Goal: Task Accomplishment & Management: Complete application form

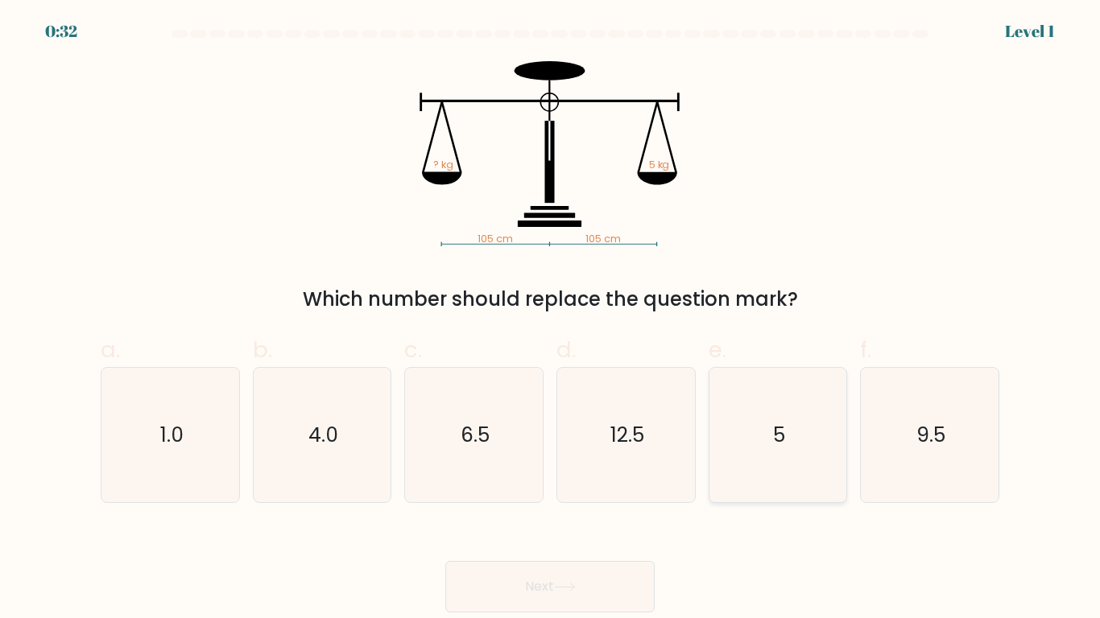
click at [804, 395] on icon "5" at bounding box center [777, 435] width 134 height 134
click at [551, 320] on input "e. 5" at bounding box center [550, 314] width 1 height 10
radio input "true"
click at [613, 575] on button "Next" at bounding box center [549, 587] width 209 height 52
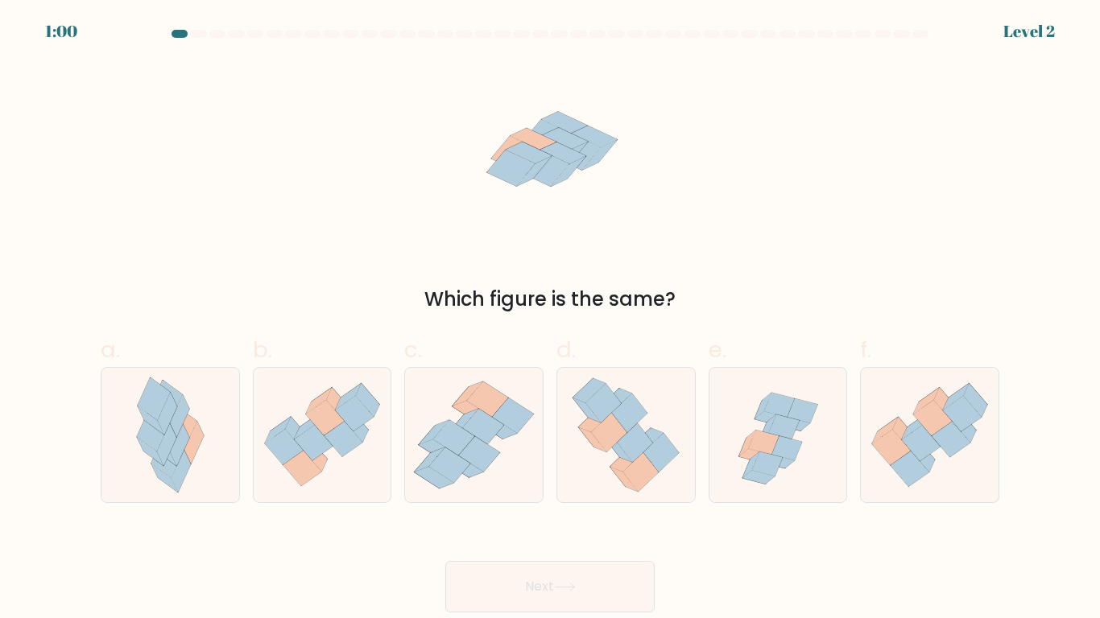
click at [742, 360] on label "e." at bounding box center [778, 418] width 139 height 170
click at [551, 320] on input "e." at bounding box center [550, 314] width 1 height 10
radio input "true"
click at [633, 579] on button "Next" at bounding box center [549, 587] width 209 height 52
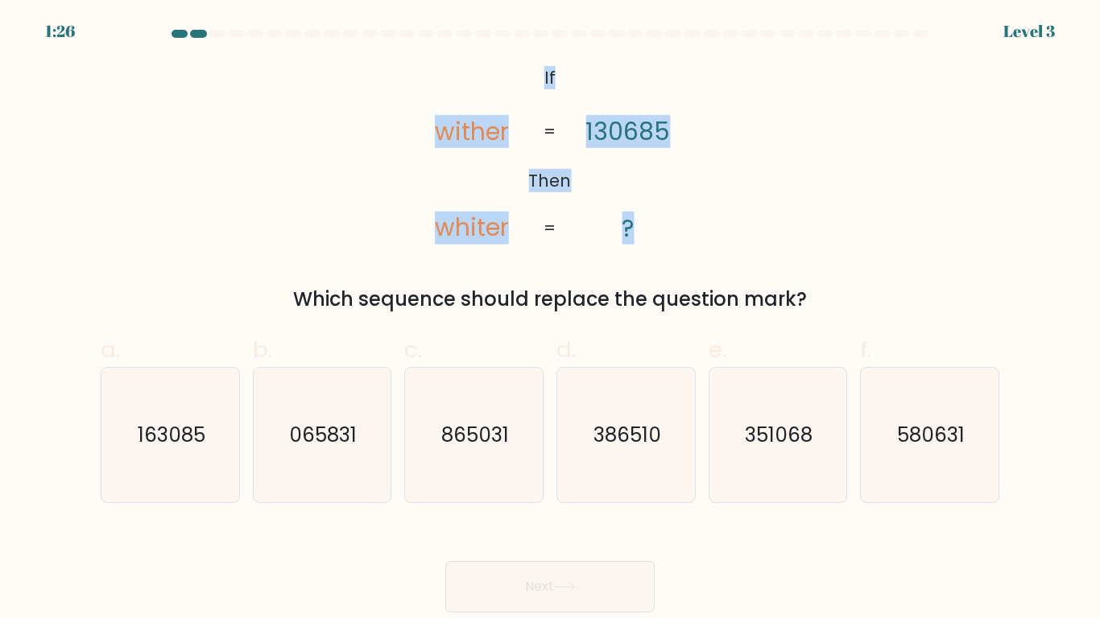
drag, startPoint x: 535, startPoint y: 66, endPoint x: 666, endPoint y: 229, distance: 209.6
click at [666, 229] on icon "@import url('[URL][DOMAIN_NAME]); If Then wither whiter 130685 ? = =" at bounding box center [549, 153] width 301 height 185
copy icon "If Then wither whiter 130685 ?"
click at [464, 319] on form "If ?" at bounding box center [550, 321] width 1100 height 583
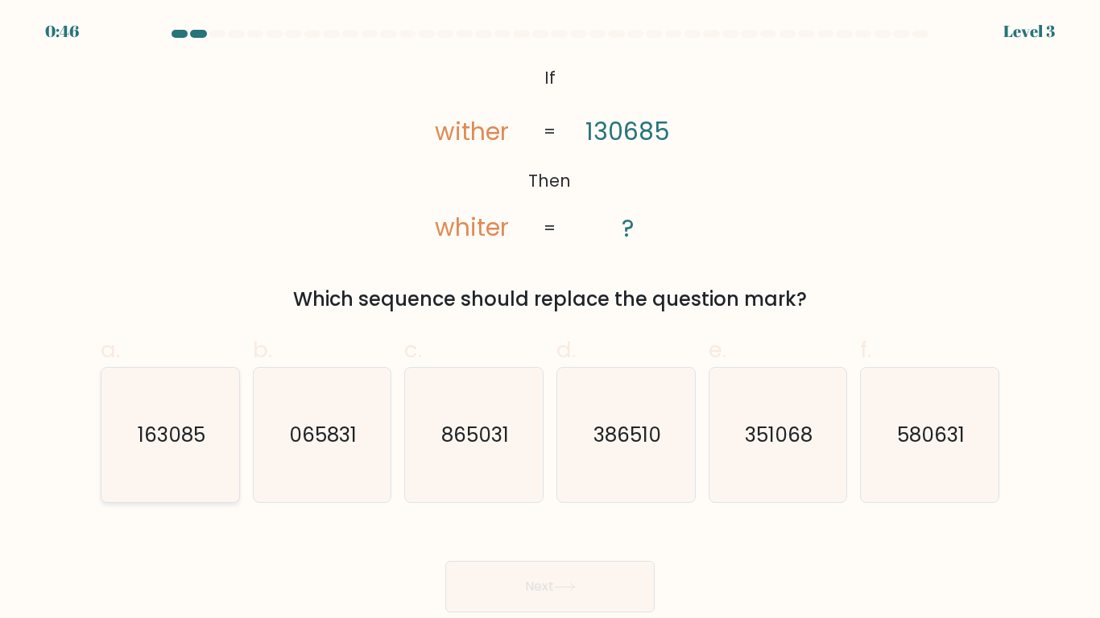
click at [166, 407] on icon "163085" at bounding box center [170, 435] width 134 height 134
click at [550, 320] on input "a. 163085" at bounding box center [550, 314] width 1 height 10
radio input "true"
click at [543, 595] on button "Next" at bounding box center [549, 587] width 209 height 52
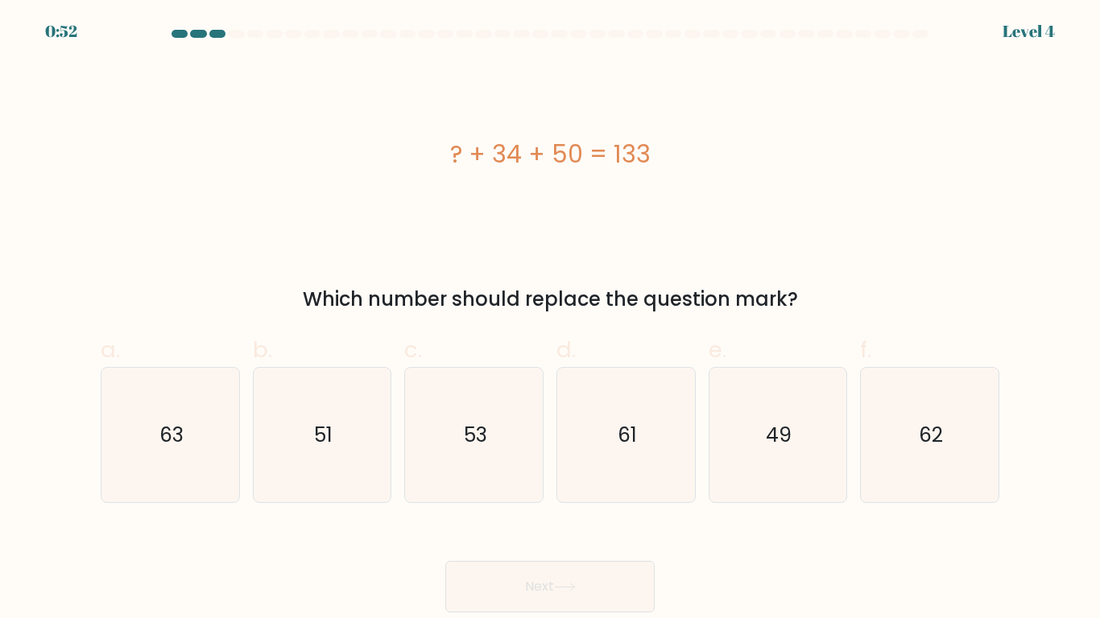
click at [626, 202] on div "? + 34 + 50 = 133" at bounding box center [550, 153] width 899 height 185
click at [978, 418] on icon "62" at bounding box center [929, 435] width 134 height 134
click at [551, 320] on input "f. 62" at bounding box center [550, 314] width 1 height 10
radio input "true"
click at [610, 568] on button "Next" at bounding box center [549, 587] width 209 height 52
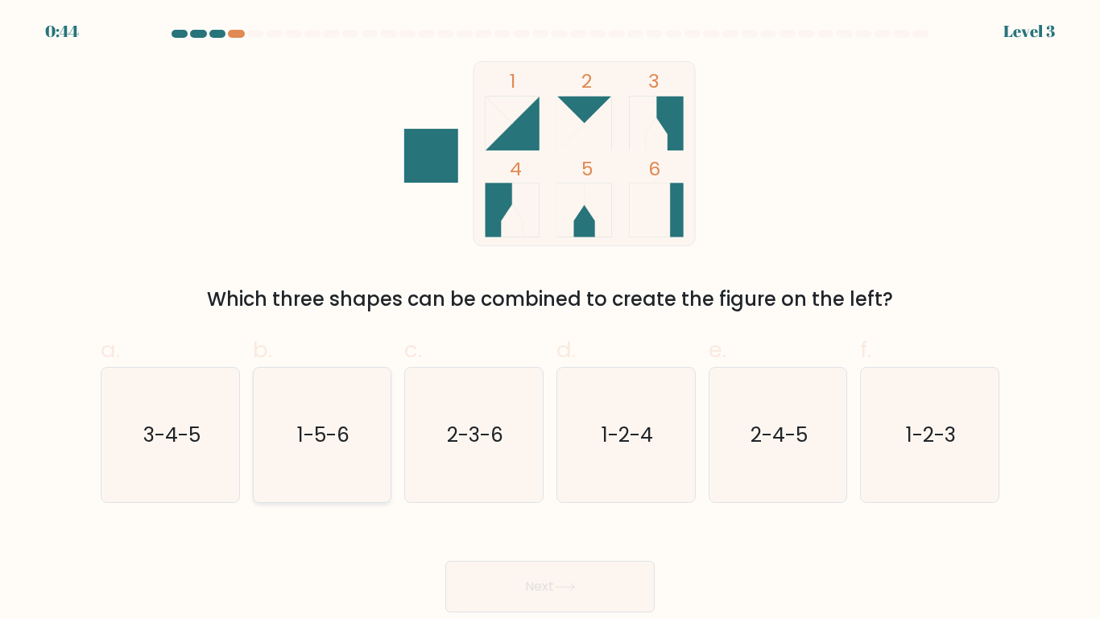
click at [330, 446] on text "1-5-6" at bounding box center [323, 435] width 52 height 28
click at [550, 320] on input "b. 1-5-6" at bounding box center [550, 314] width 1 height 10
radio input "true"
click at [576, 584] on icon at bounding box center [565, 587] width 22 height 9
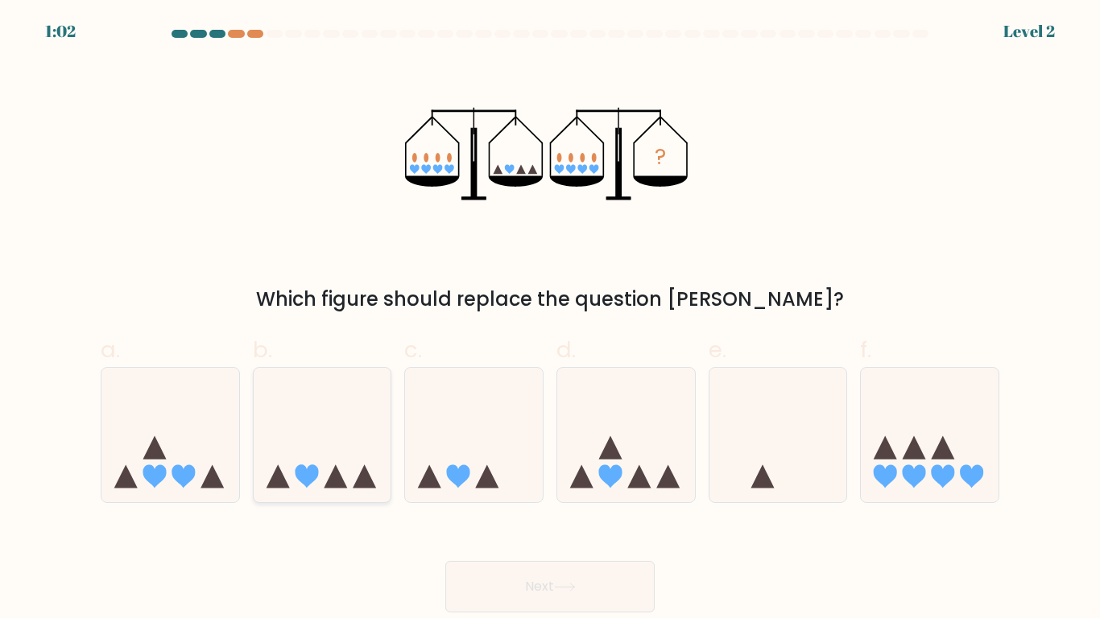
click at [303, 424] on icon at bounding box center [323, 435] width 138 height 114
click at [550, 320] on input "b." at bounding box center [550, 314] width 1 height 10
radio input "true"
click at [461, 577] on button "Next" at bounding box center [549, 587] width 209 height 52
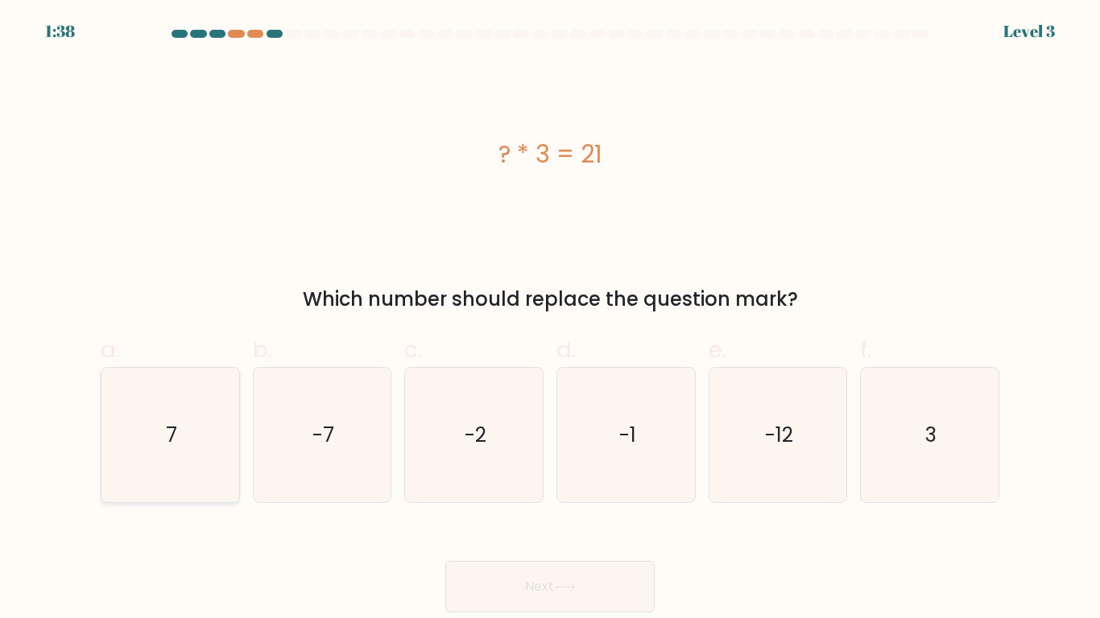
click at [169, 432] on text "7" at bounding box center [171, 435] width 11 height 28
click at [550, 320] on input "a. 7" at bounding box center [550, 314] width 1 height 10
radio input "true"
click at [495, 570] on button "Next" at bounding box center [549, 587] width 209 height 52
